Goal: Communication & Community: Answer question/provide support

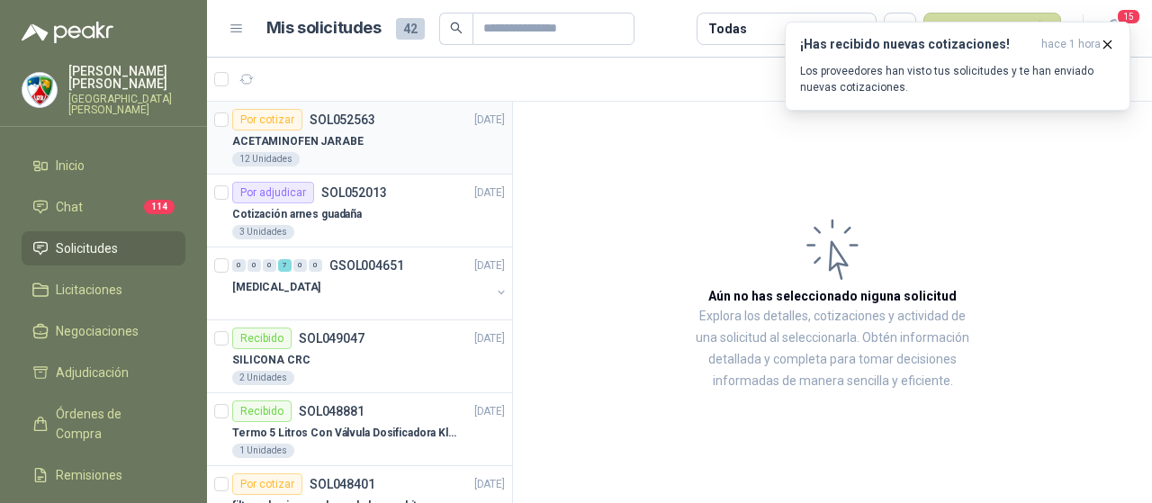
click at [388, 145] on div "ACETAMINOFEN JARABE" at bounding box center [368, 142] width 273 height 22
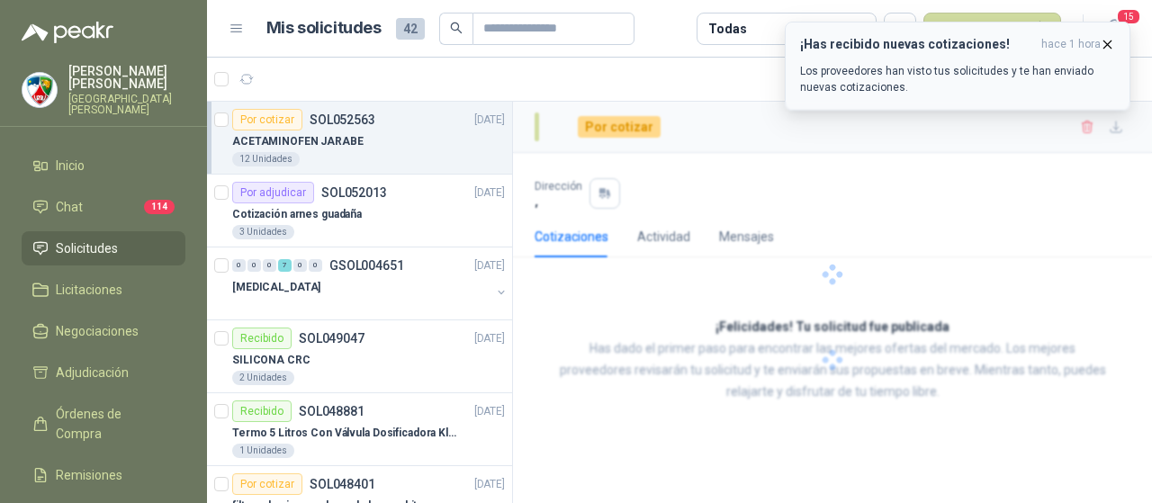
click at [1105, 42] on icon "button" at bounding box center [1107, 44] width 15 height 15
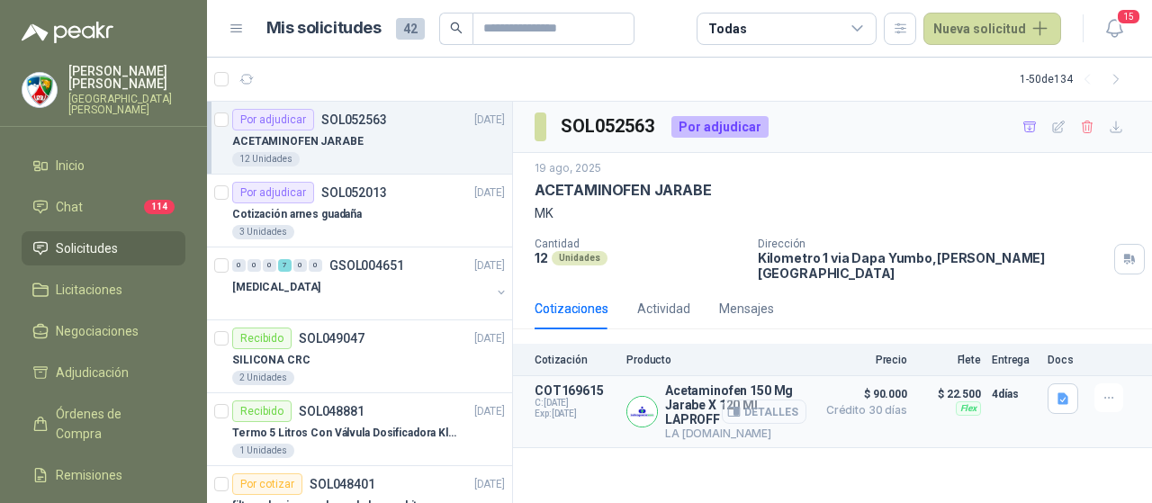
click at [769, 400] on button "Detalles" at bounding box center [764, 412] width 85 height 24
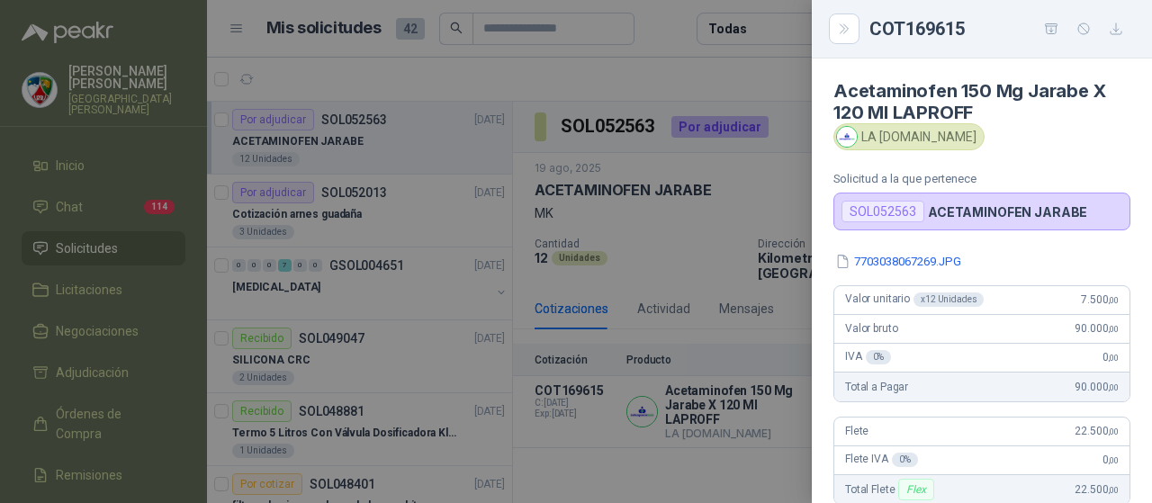
scroll to position [90, 0]
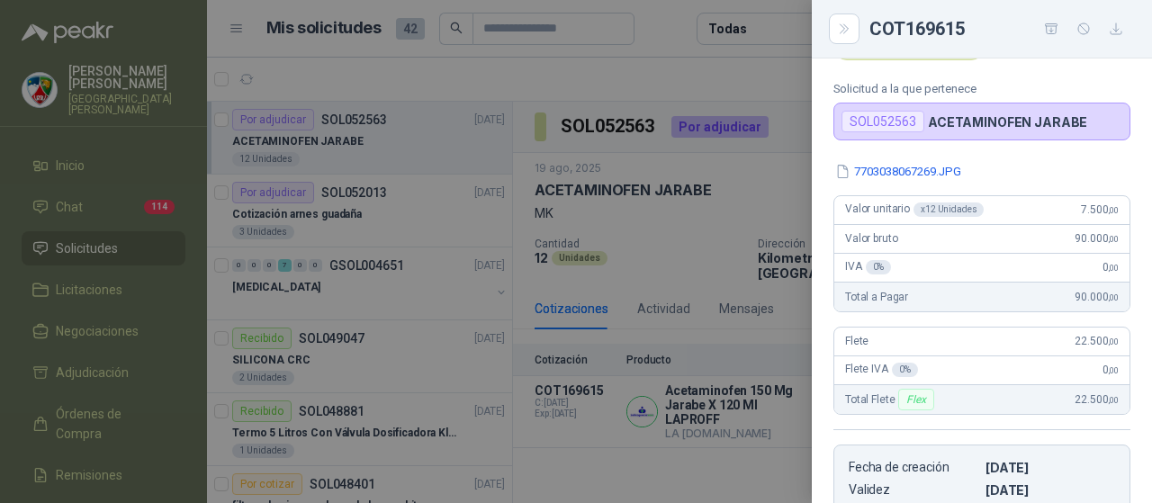
click at [752, 186] on div at bounding box center [576, 251] width 1152 height 503
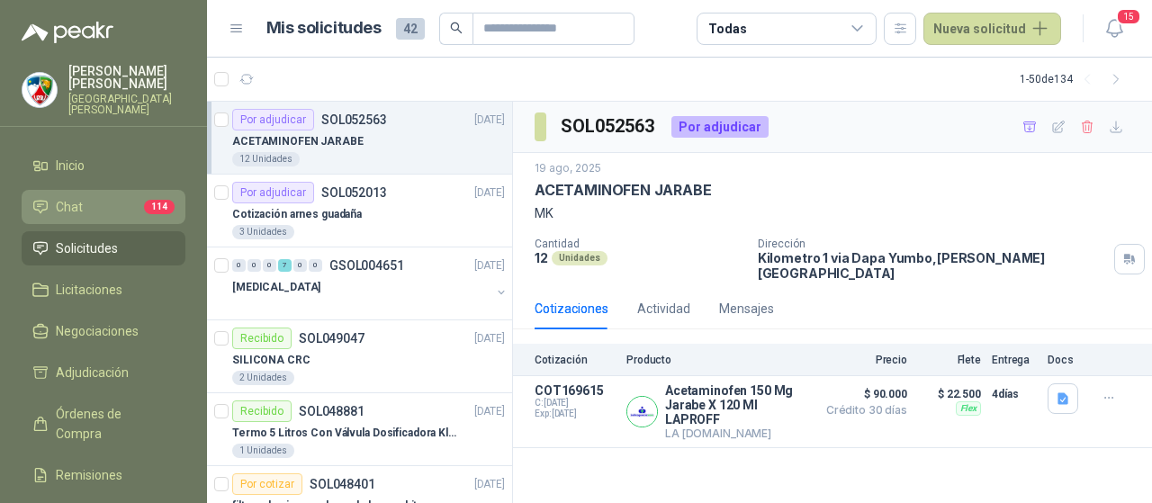
click at [54, 207] on link "Chat 114" at bounding box center [104, 207] width 164 height 34
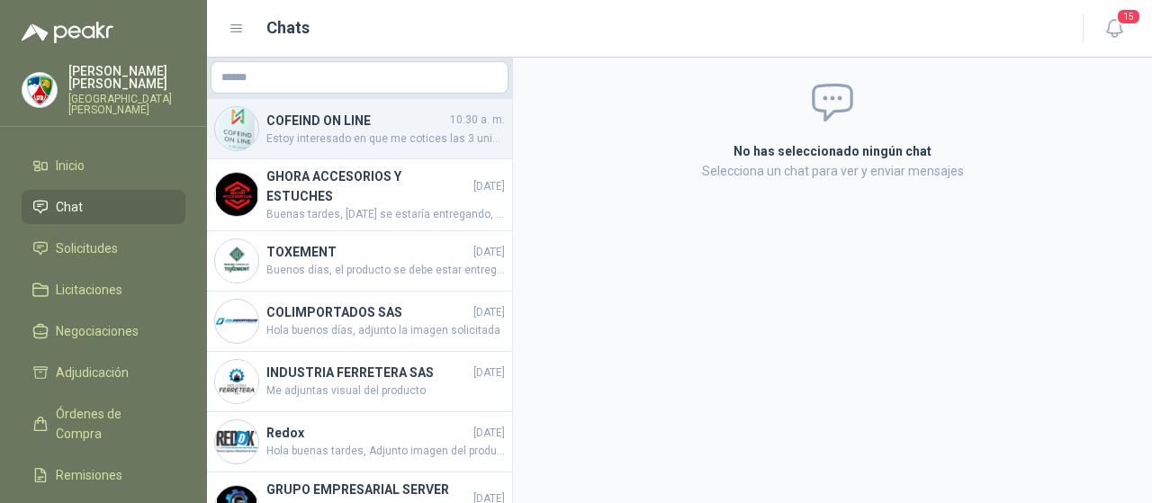
click at [383, 149] on div "COFEIND ON LINE 10:30 a. m. Estoy interesado en que me cotices las 3 unidades" at bounding box center [359, 129] width 305 height 60
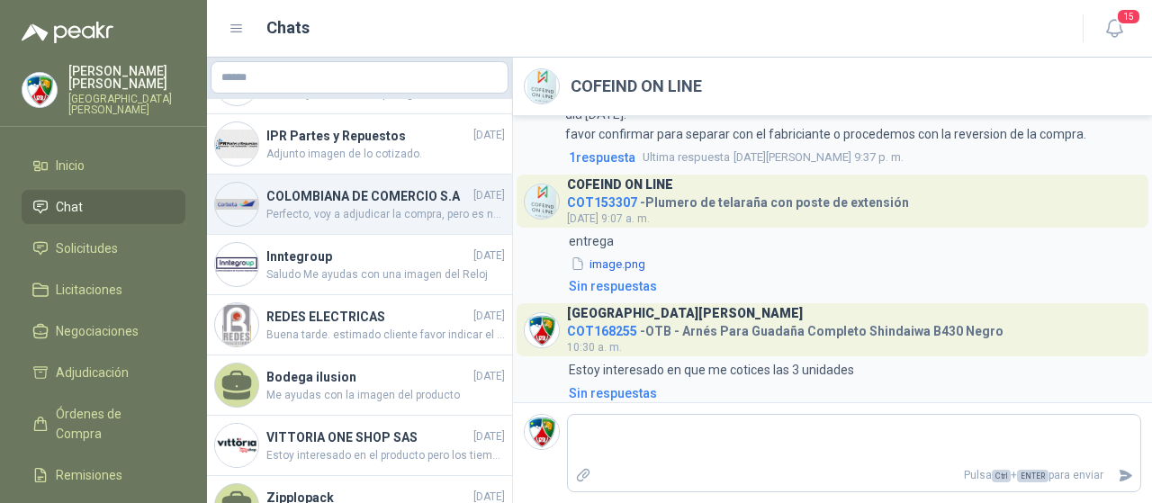
scroll to position [1634, 0]
